Goal: Consume media (video, audio)

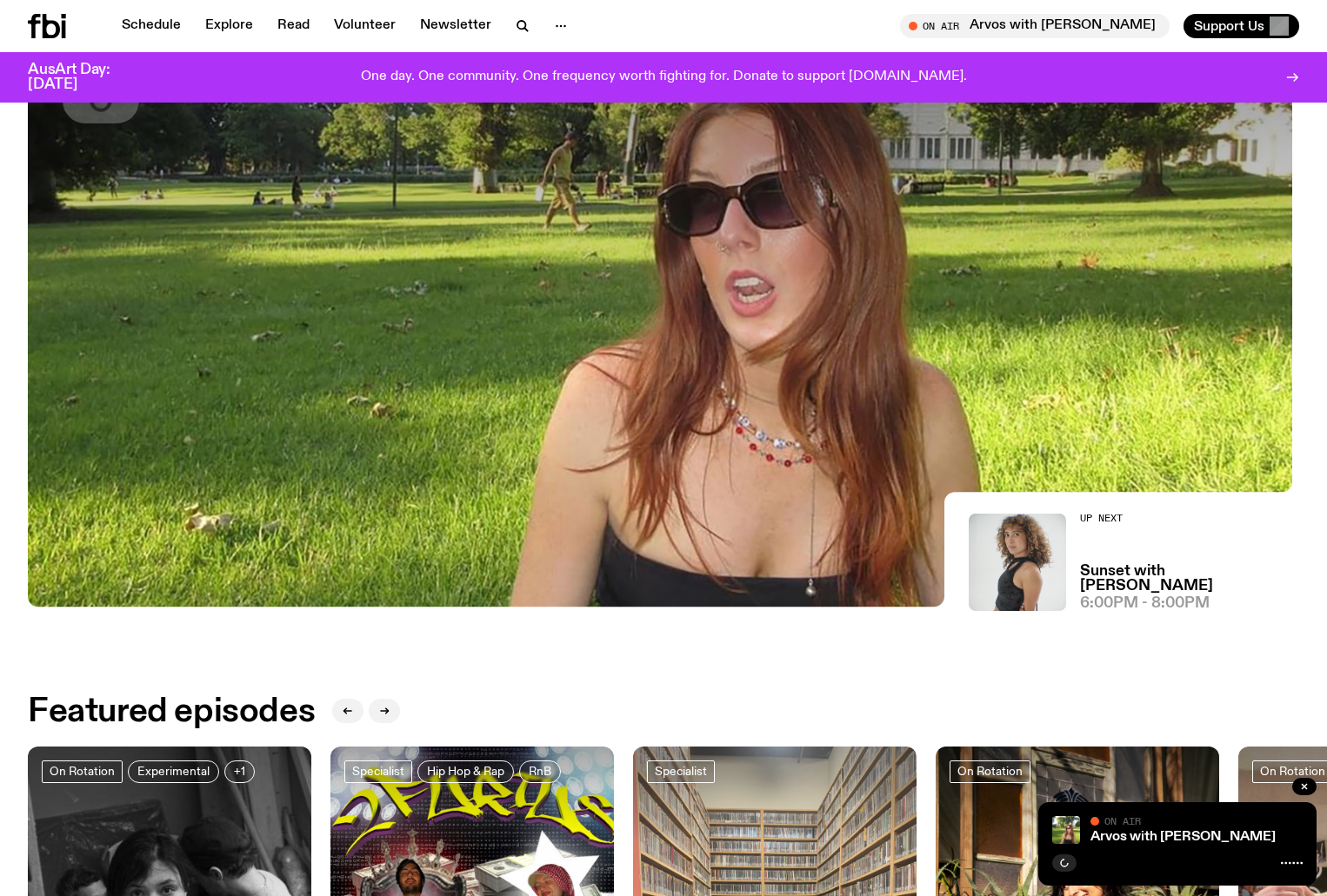
scroll to position [256, 0]
click at [1143, 834] on link "Arvos with [PERSON_NAME]" at bounding box center [1183, 837] width 186 height 14
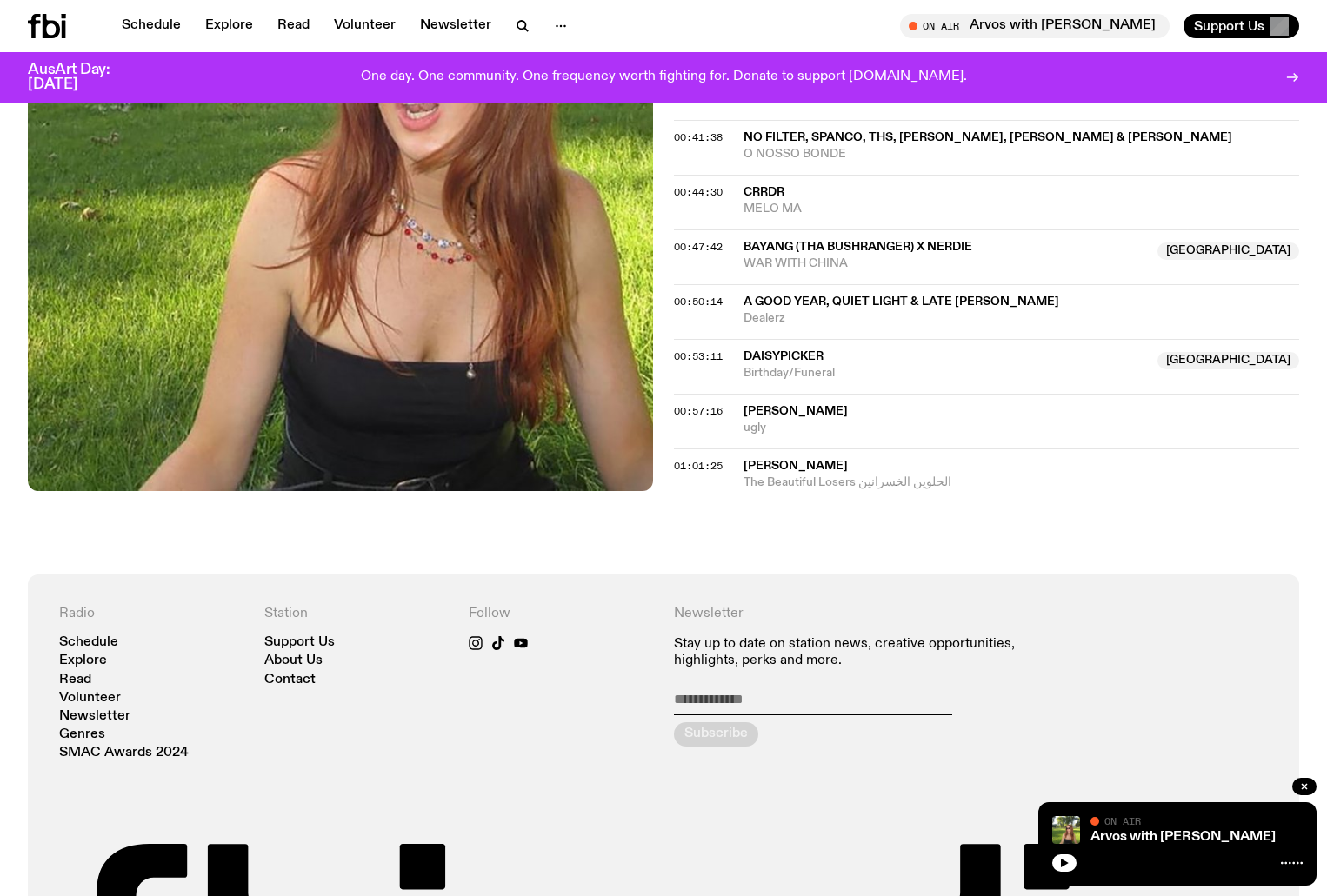
scroll to position [1037, 0]
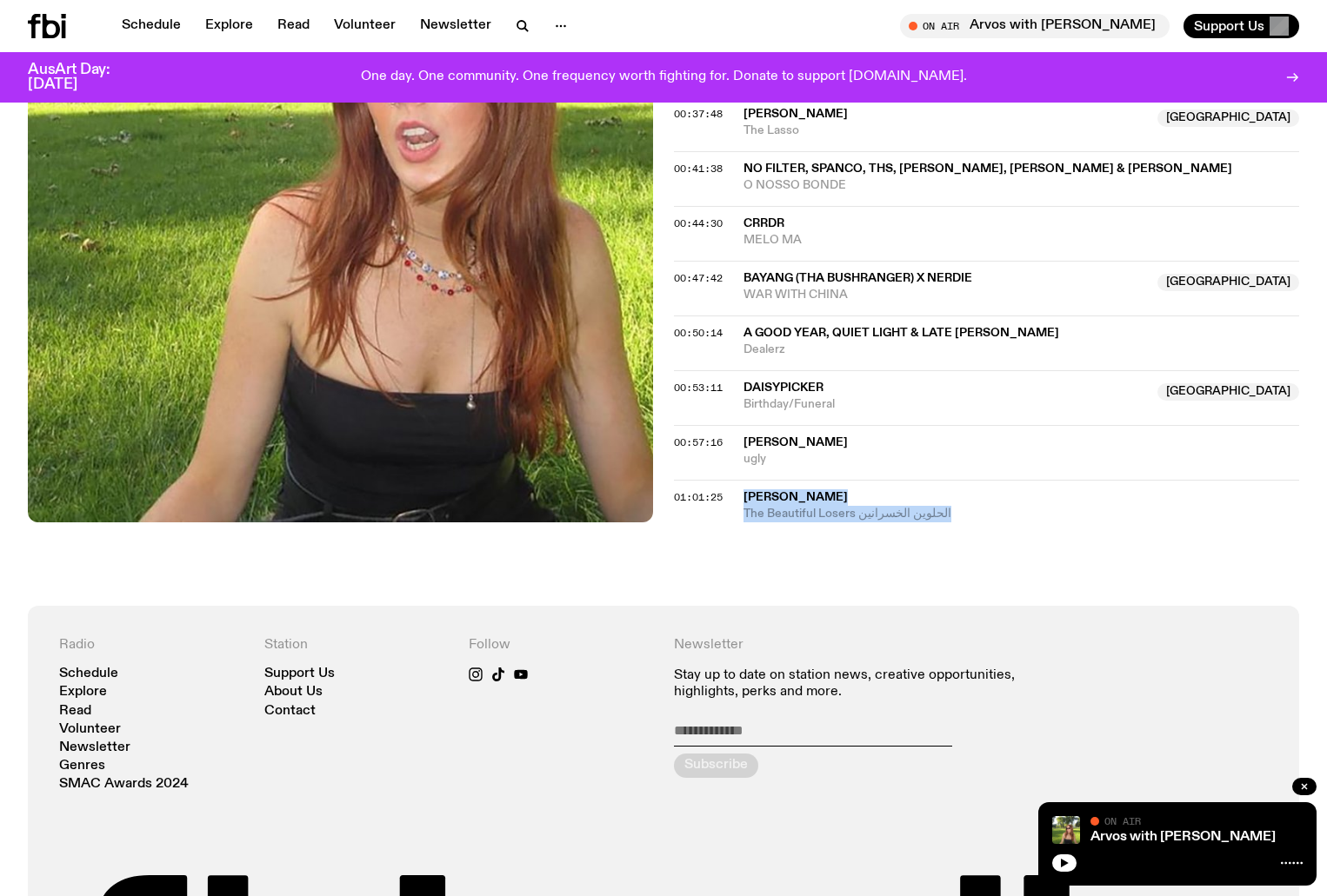
drag, startPoint x: 980, startPoint y: 502, endPoint x: 742, endPoint y: 483, distance: 238.8
click at [742, 483] on div "01:01:25 Yasmine Hamdam The Beautiful Losers الحلوين الخسرانين" at bounding box center [987, 501] width 625 height 43
copy div "Yasmine Hamdam The Beautiful Losers الحلوين الخسرانين"
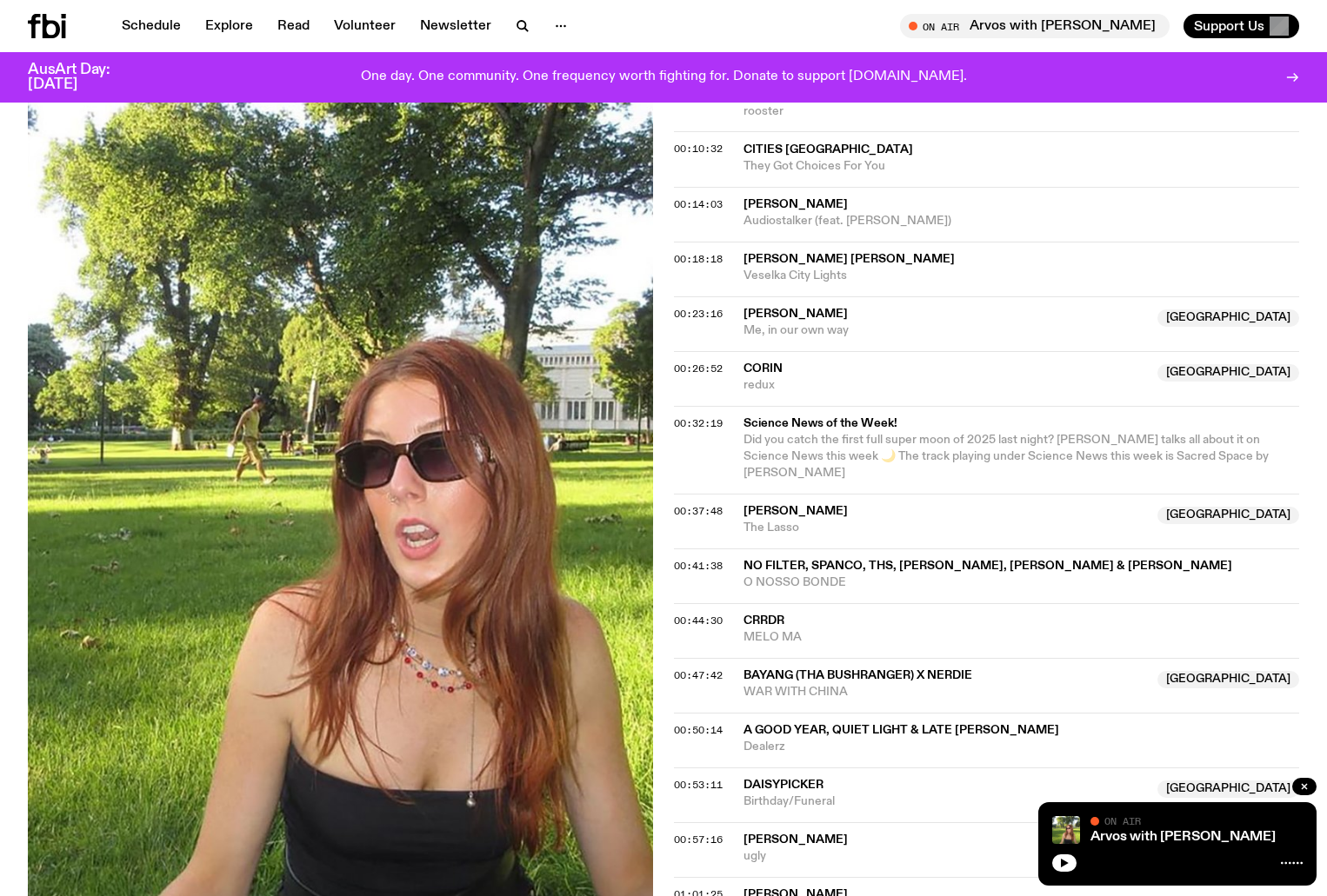
scroll to position [776, 0]
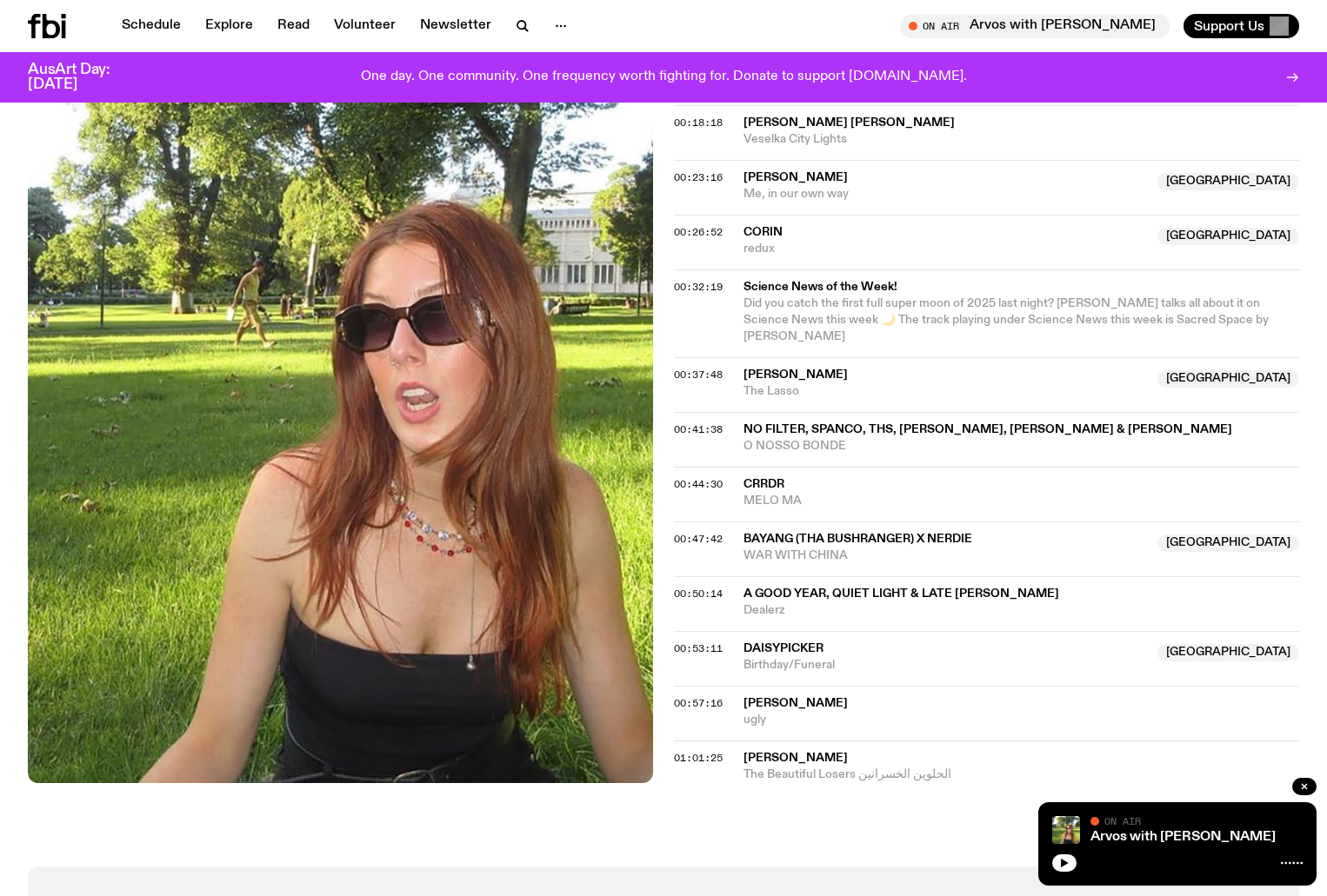
drag, startPoint x: 867, startPoint y: 359, endPoint x: 743, endPoint y: 354, distance: 124.1
click at [743, 367] on span "[PERSON_NAME]" at bounding box center [945, 375] width 404 height 17
drag, startPoint x: 750, startPoint y: 354, endPoint x: 1089, endPoint y: 376, distance: 339.7
click at [1089, 383] on span "The Lasso" at bounding box center [945, 391] width 404 height 17
drag, startPoint x: 1025, startPoint y: 373, endPoint x: 861, endPoint y: 370, distance: 164.0
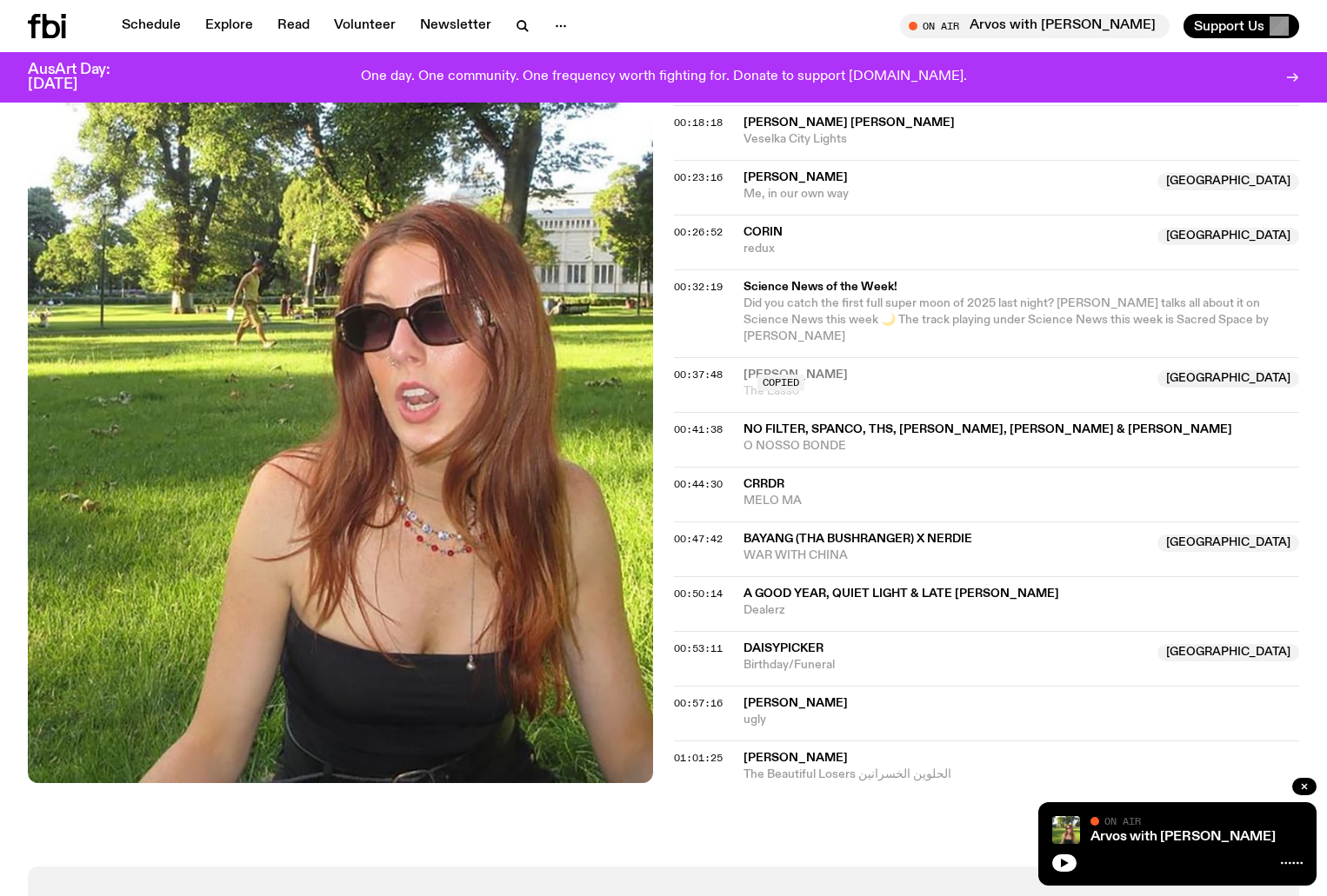
click at [861, 370] on div "Copied" at bounding box center [945, 383] width 404 height 33
